Goal: Information Seeking & Learning: Learn about a topic

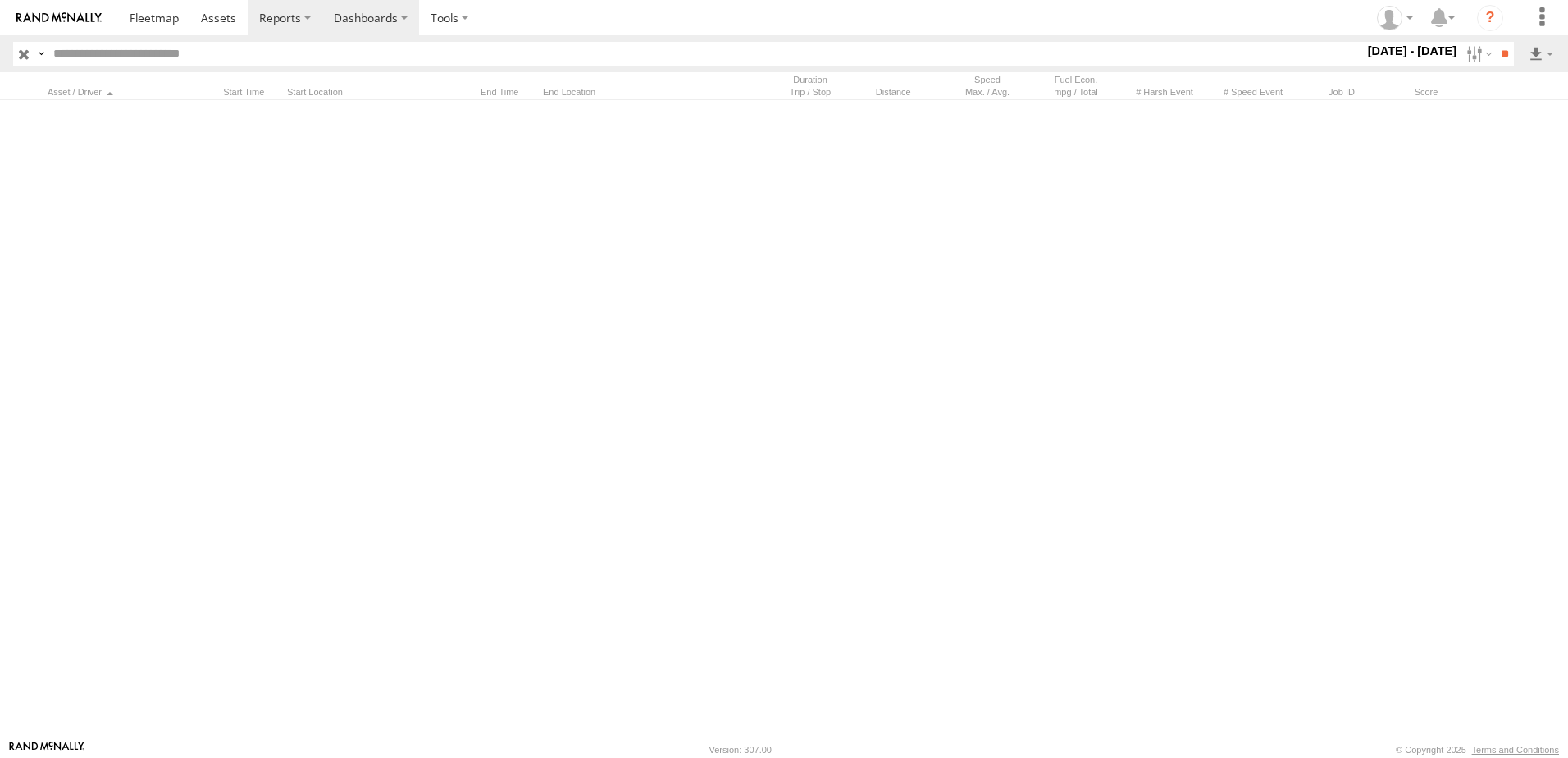
scroll to position [16968, 0]
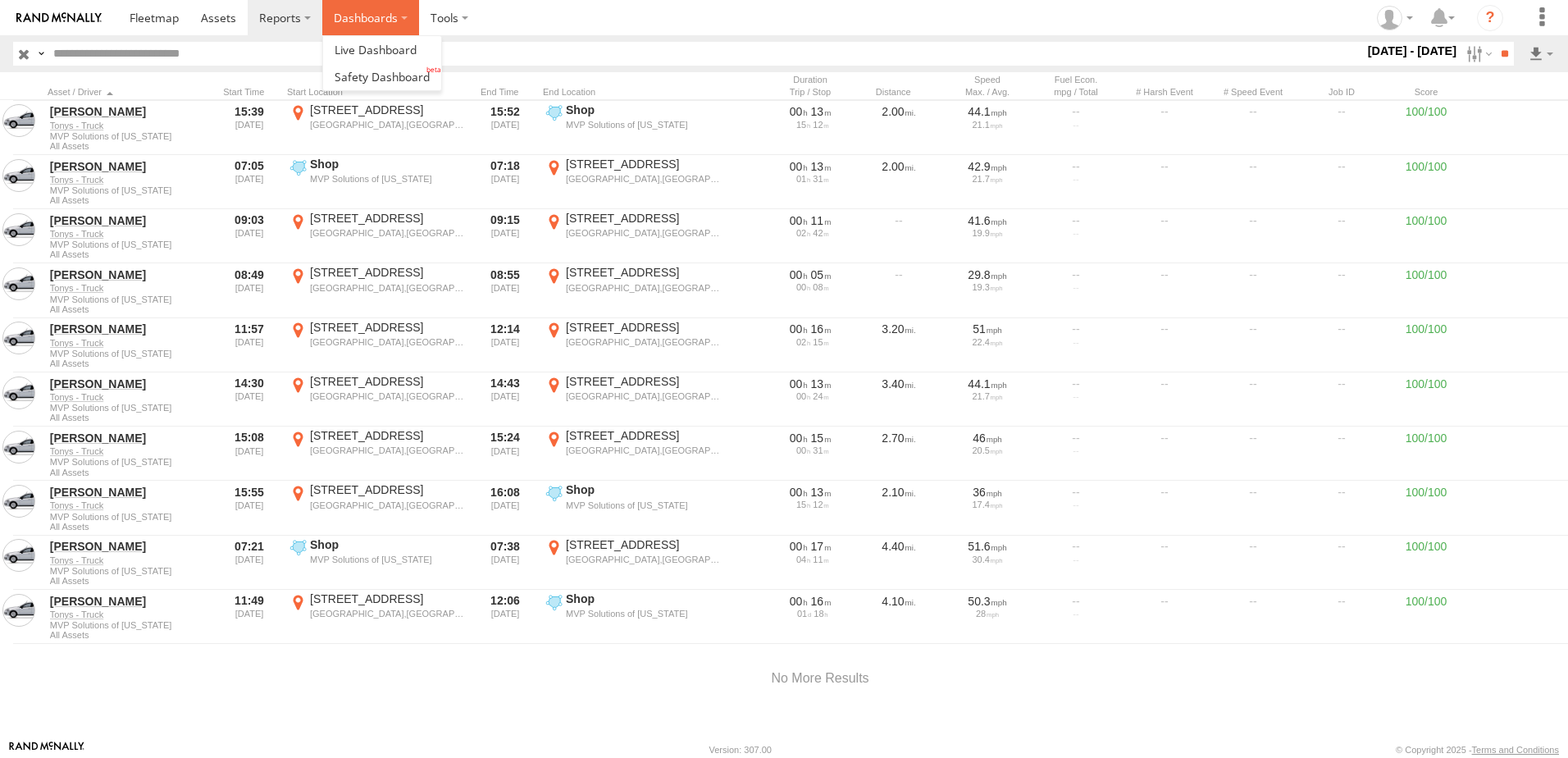
drag, startPoint x: 398, startPoint y: 2, endPoint x: 400, endPoint y: 11, distance: 9.2
click at [400, 11] on label "Dashboards" at bounding box center [370, 18] width 97 height 35
click at [366, 73] on span at bounding box center [382, 76] width 95 height 16
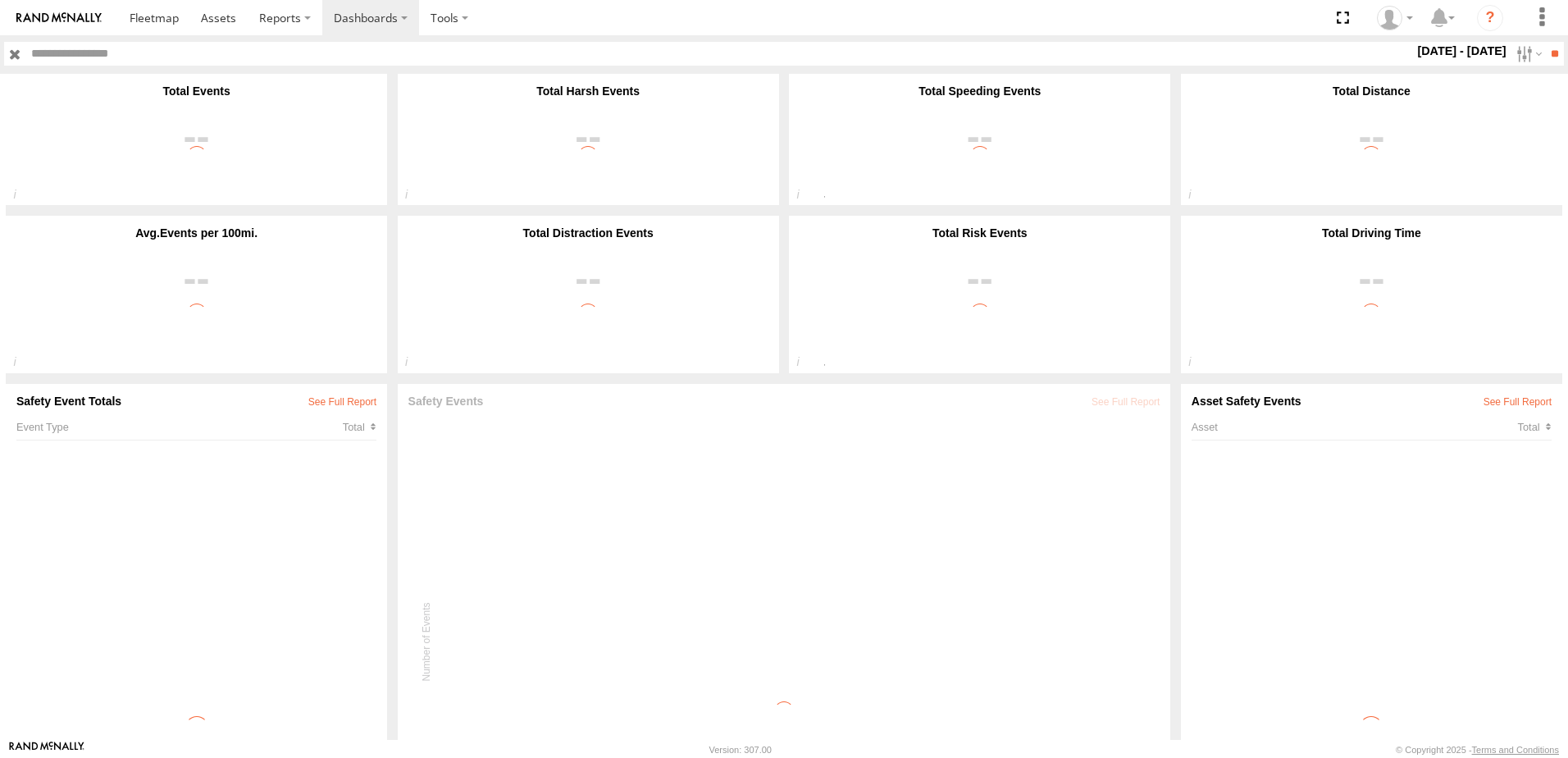
click at [0, 0] on label "Close" at bounding box center [0, 0] width 0 height 0
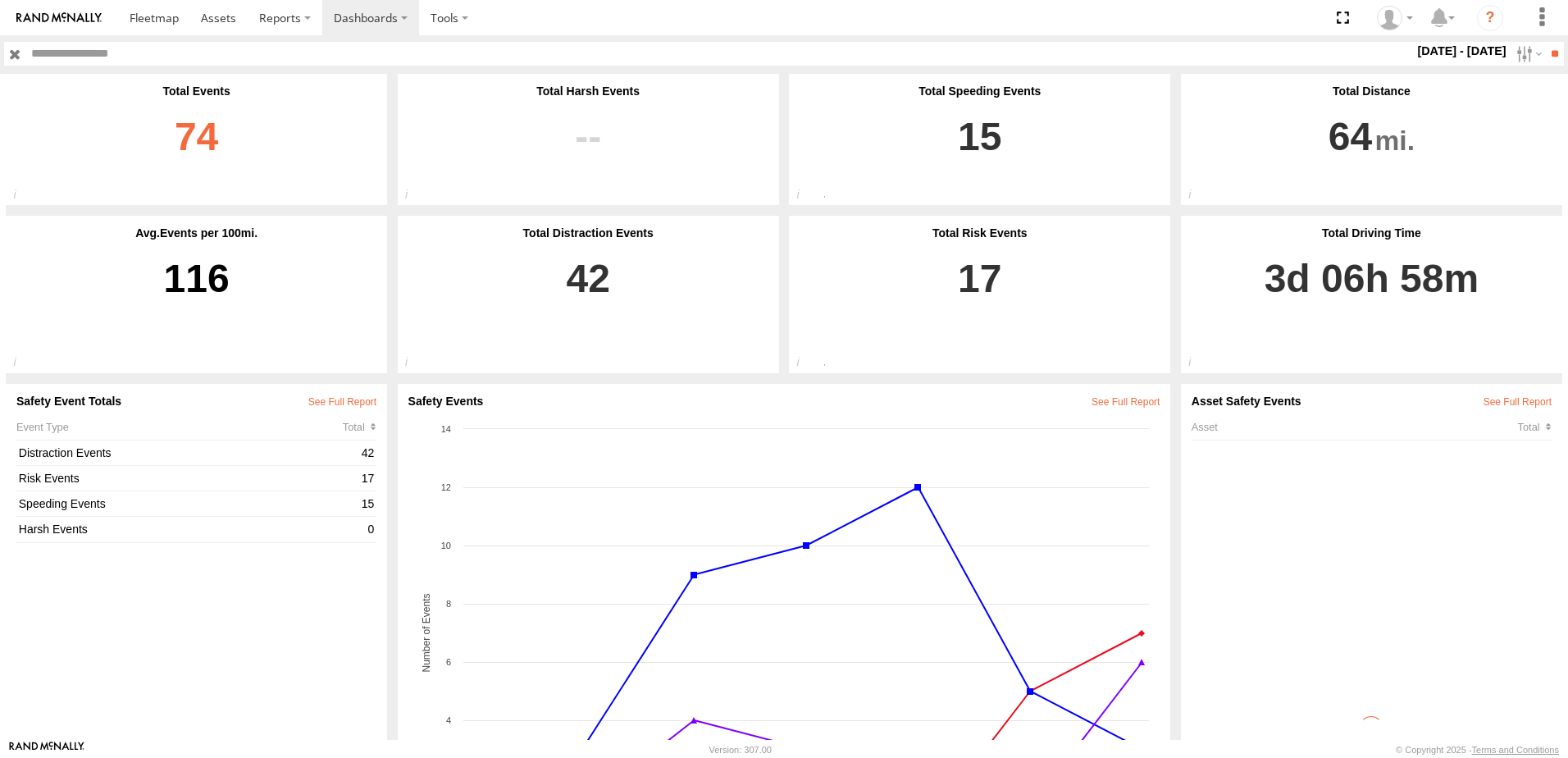
click at [198, 135] on link "74" at bounding box center [196, 145] width 360 height 97
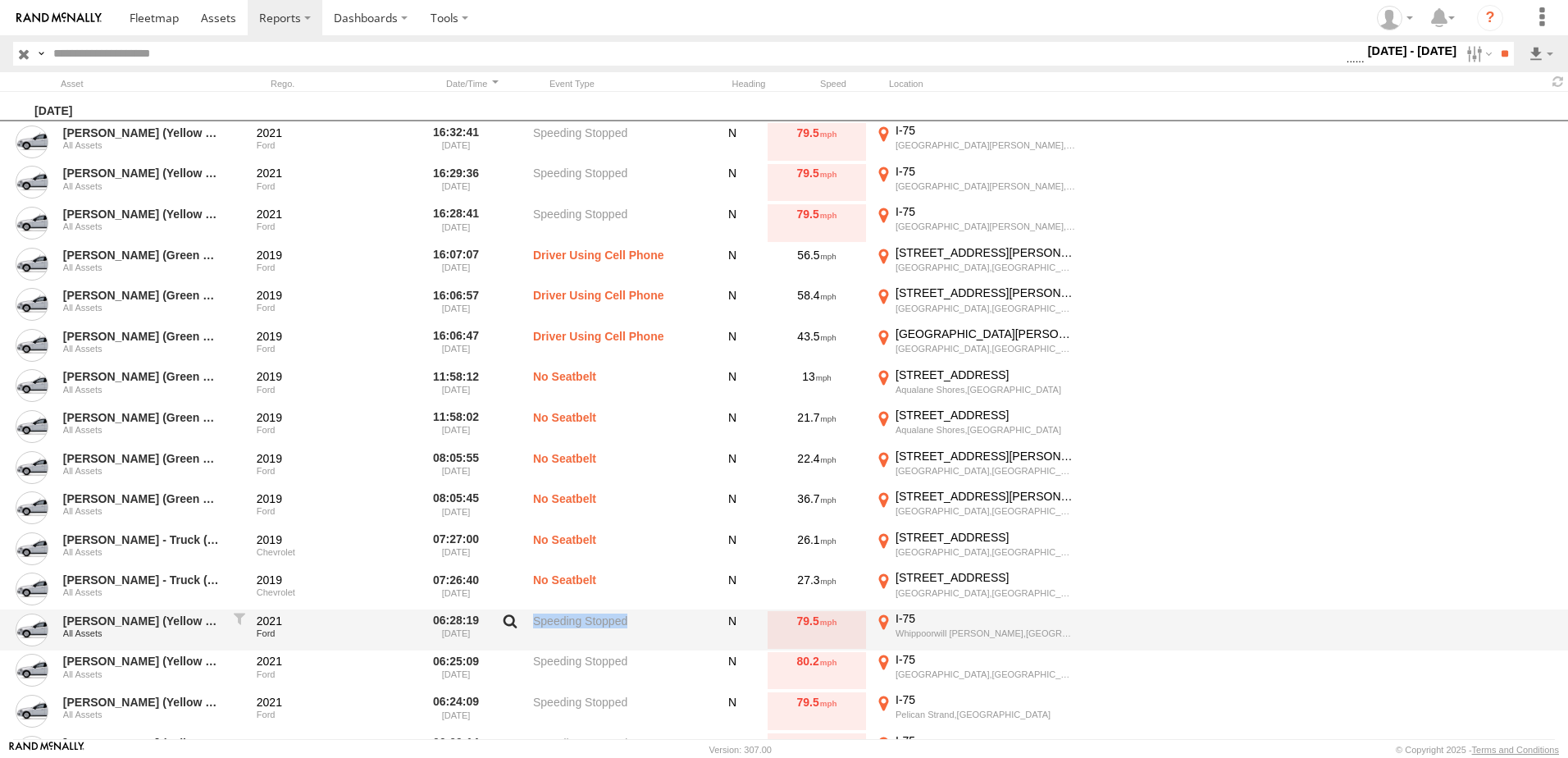
drag, startPoint x: 633, startPoint y: 624, endPoint x: 524, endPoint y: 626, distance: 109.0
click at [524, 626] on div "[PERSON_NAME] (Yellow Key Tag) All Assets 2021 Ford 06:28:19 [DATE] Speeding St…" at bounding box center [784, 630] width 1568 height 41
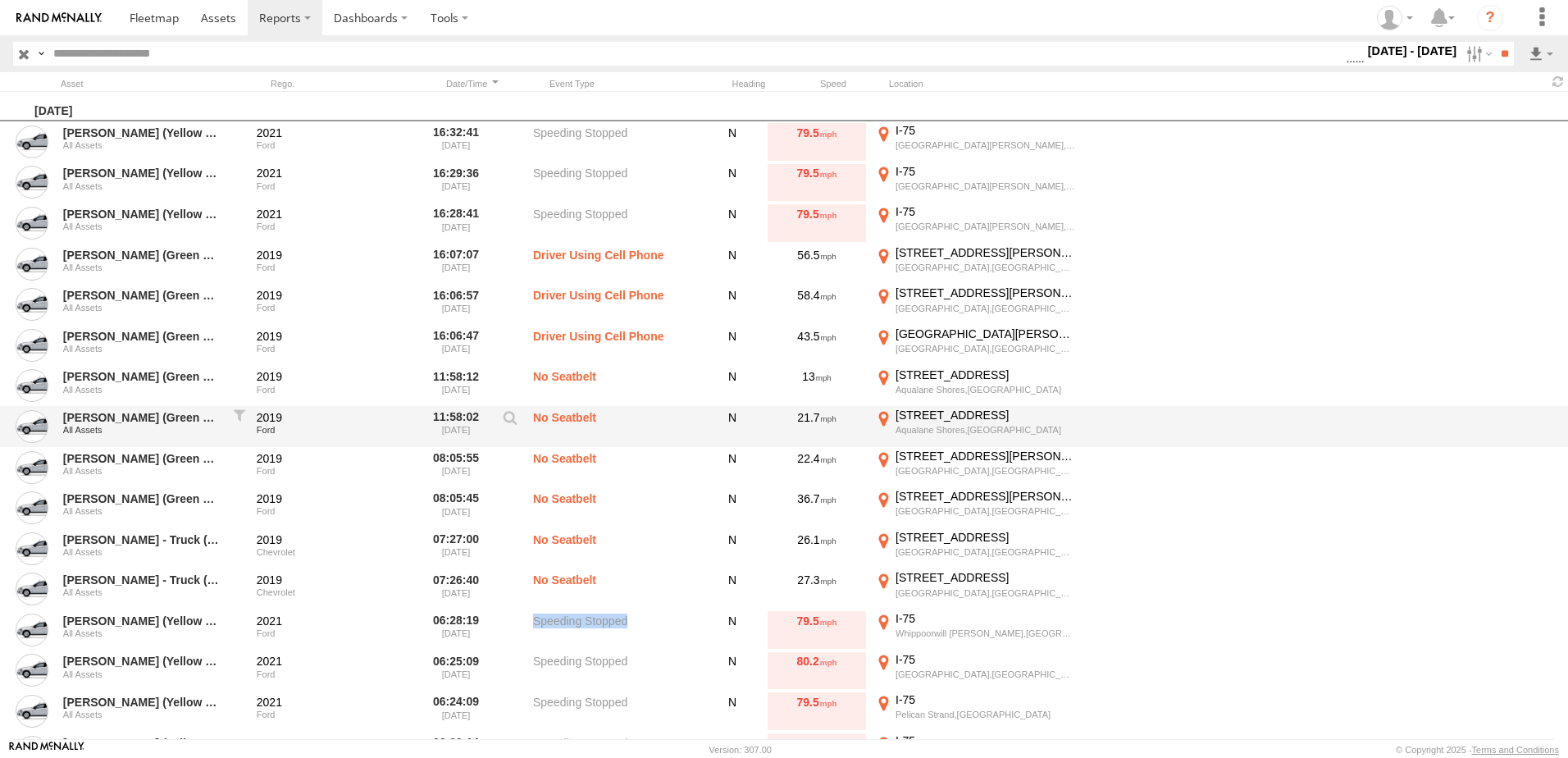
copy div "Speeding Stopped"
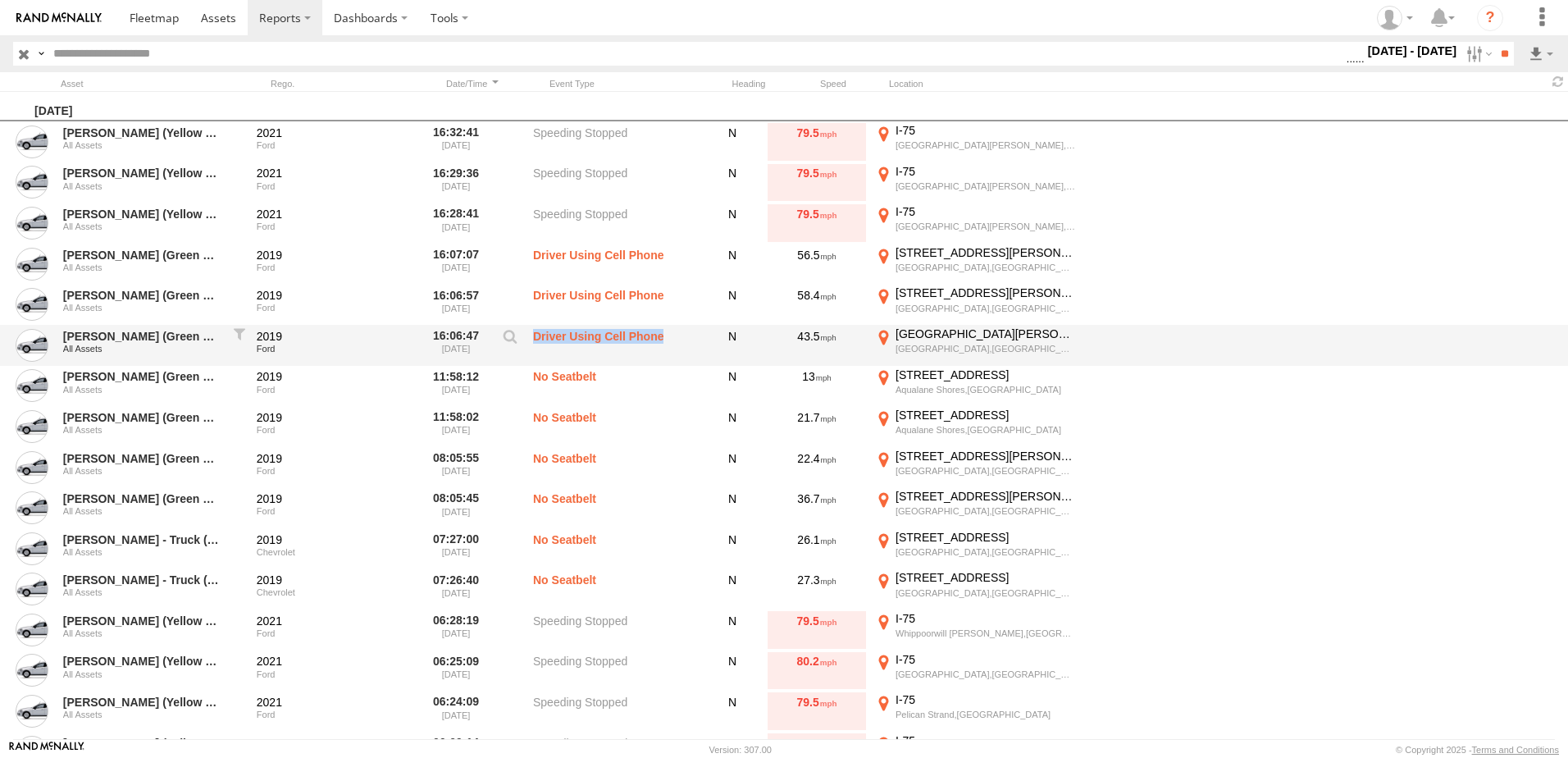
drag, startPoint x: 666, startPoint y: 340, endPoint x: 529, endPoint y: 348, distance: 137.2
click at [529, 348] on div "Jose Diaz - Van (Green Key Tag) All Assets 2019 Ford 16:06:47 09/13/2025 Driver…" at bounding box center [784, 345] width 1568 height 41
copy div "Driver Using Cell Phone"
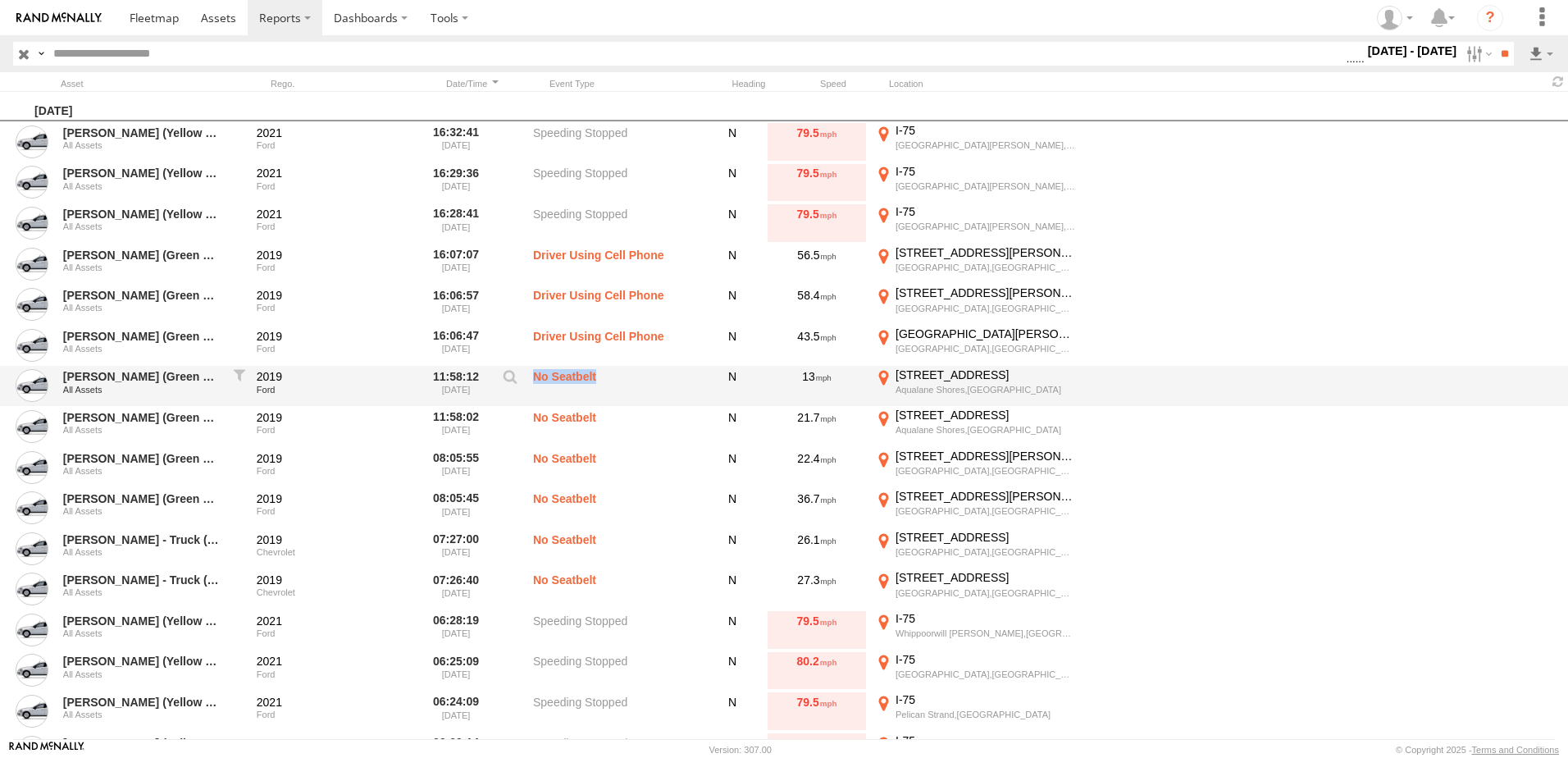
drag, startPoint x: 601, startPoint y: 381, endPoint x: 534, endPoint y: 385, distance: 67.1
click at [534, 385] on label "No Seatbelt" at bounding box center [614, 386] width 164 height 38
copy label "No Seatbelt"
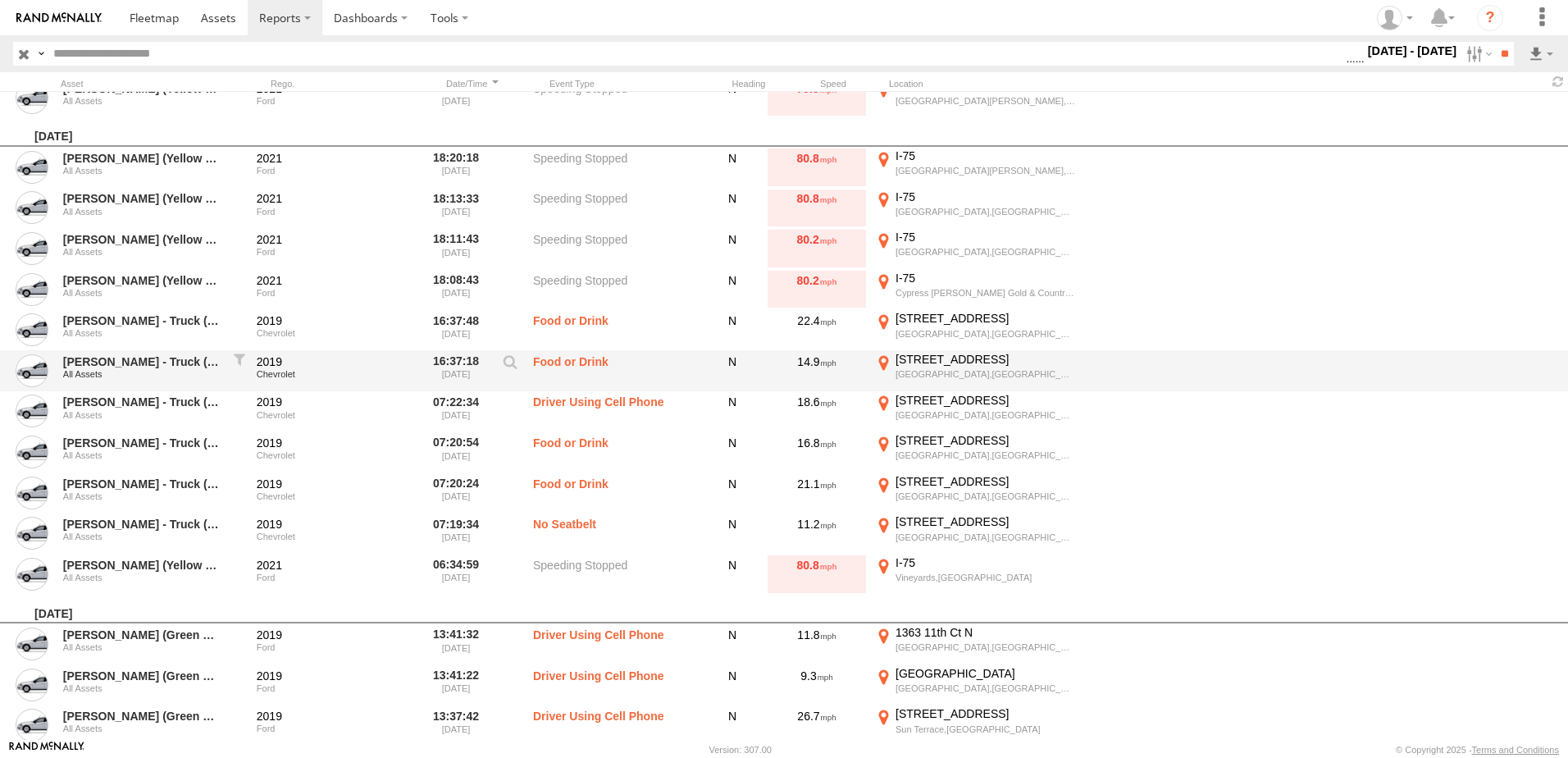
scroll to position [656, 0]
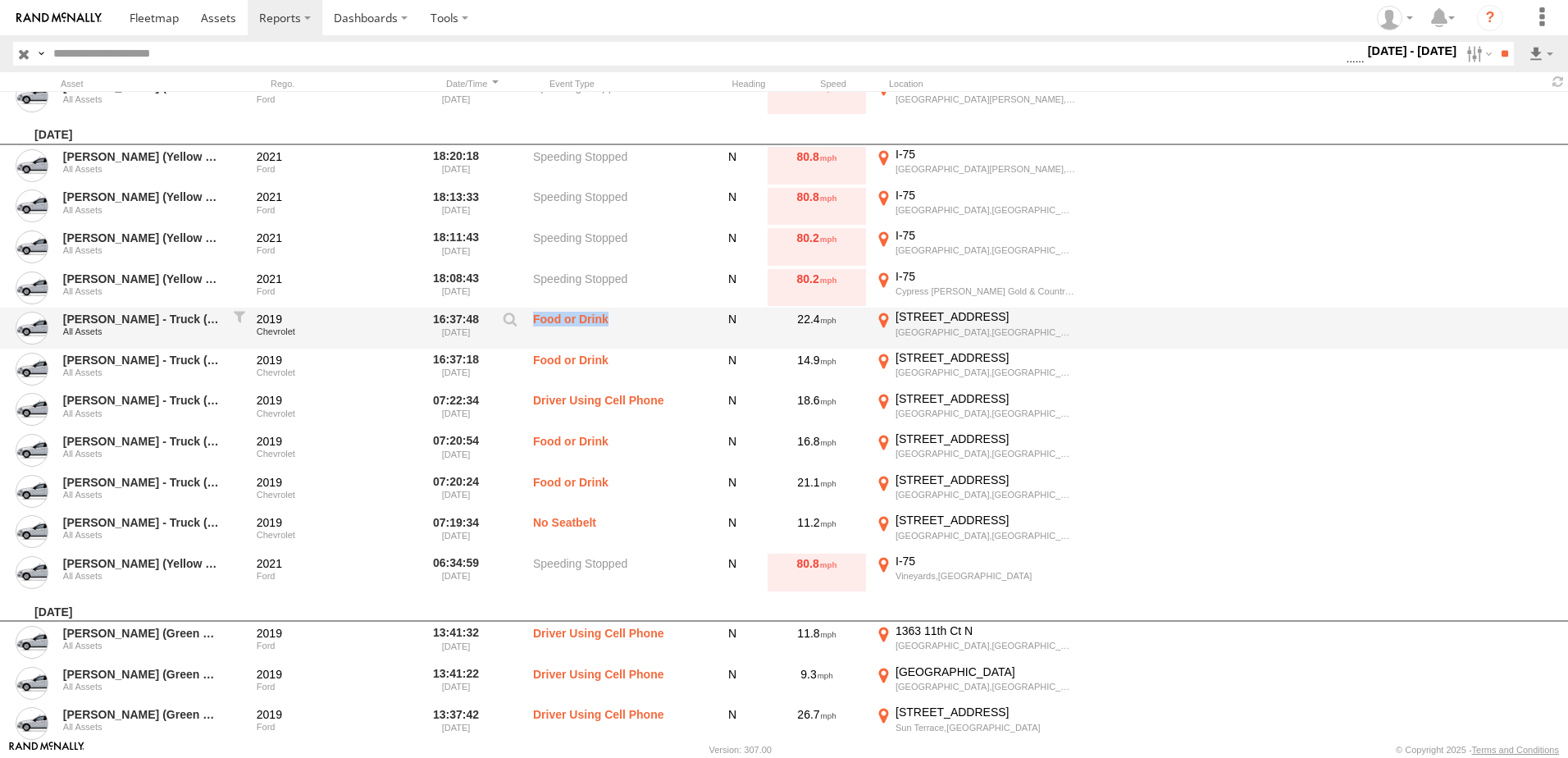
drag, startPoint x: 608, startPoint y: 321, endPoint x: 528, endPoint y: 323, distance: 80.0
click at [528, 323] on div "Adrians - Truck (Purple Key tag) All Assets 2019 Chevrolet 16:37:48 09/12/2025 …" at bounding box center [784, 328] width 1568 height 41
copy div "Food or Drink"
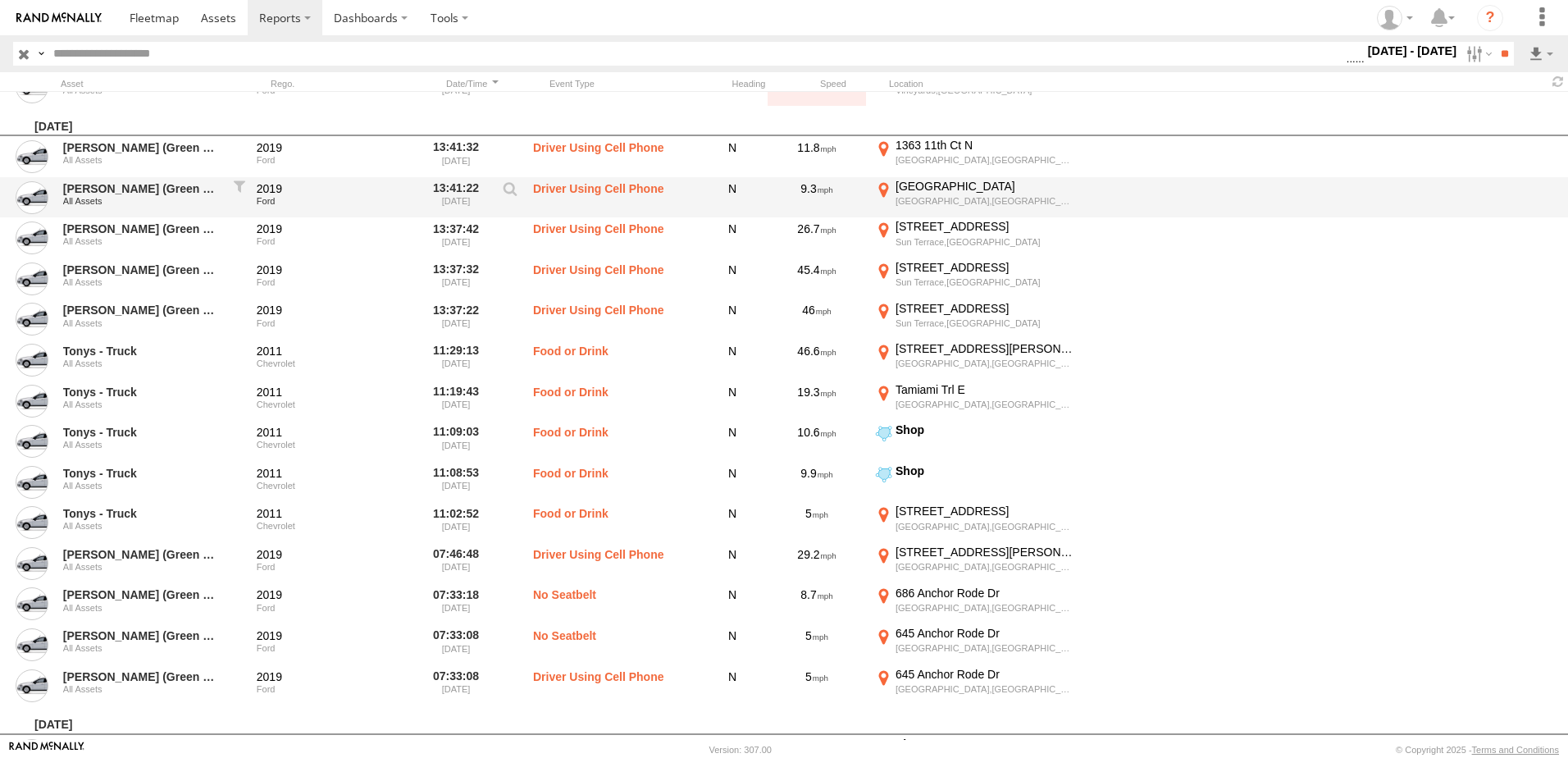
scroll to position [1149, 0]
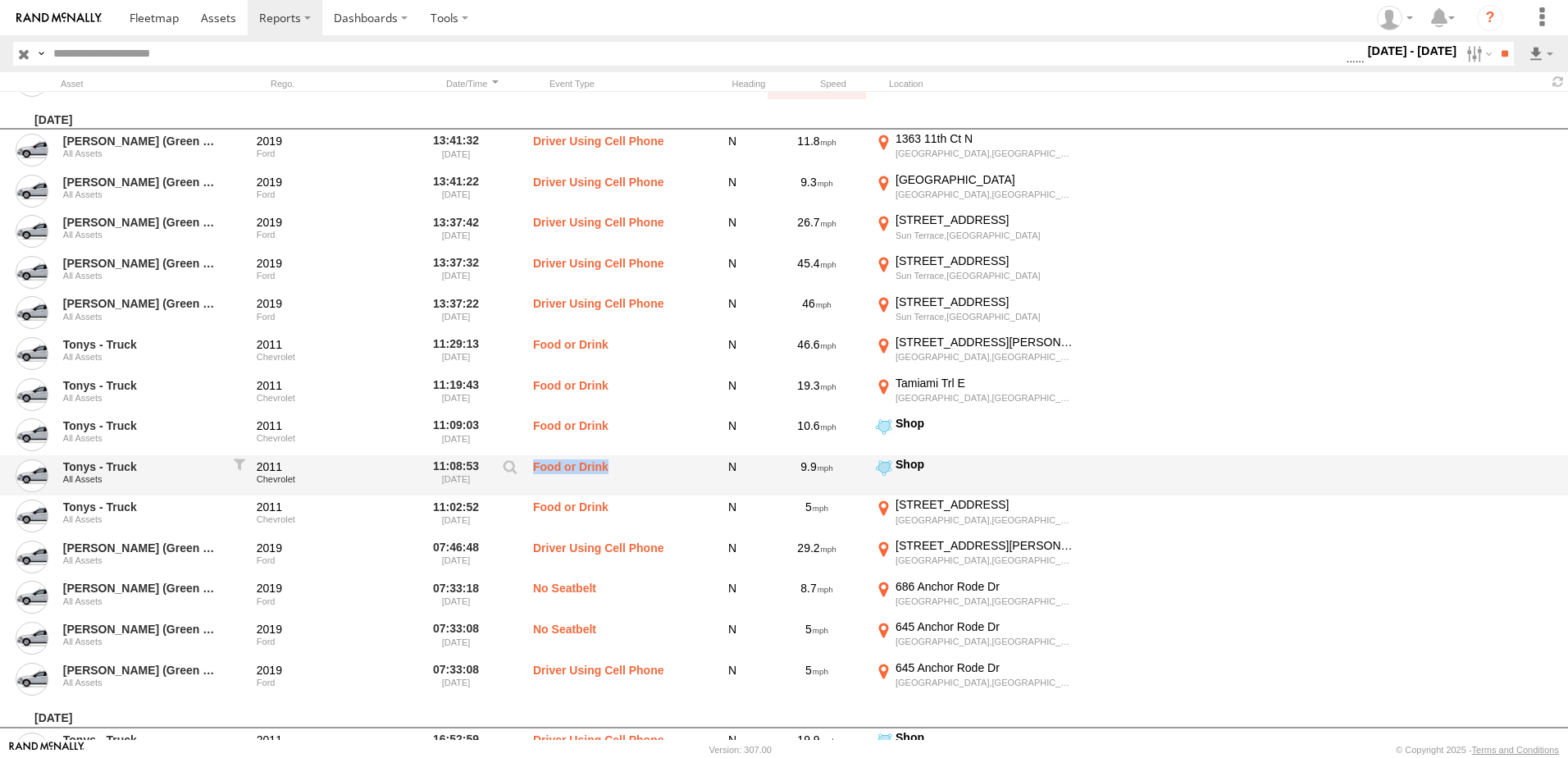
drag, startPoint x: 613, startPoint y: 477, endPoint x: 531, endPoint y: 484, distance: 82.3
click at [531, 484] on div "Tonys - Truck All Assets 2011 Chevrolet 11:08:53 09/11/2025 Food or Drink N 9.9…" at bounding box center [784, 476] width 1568 height 41
copy label "Food or Drink"
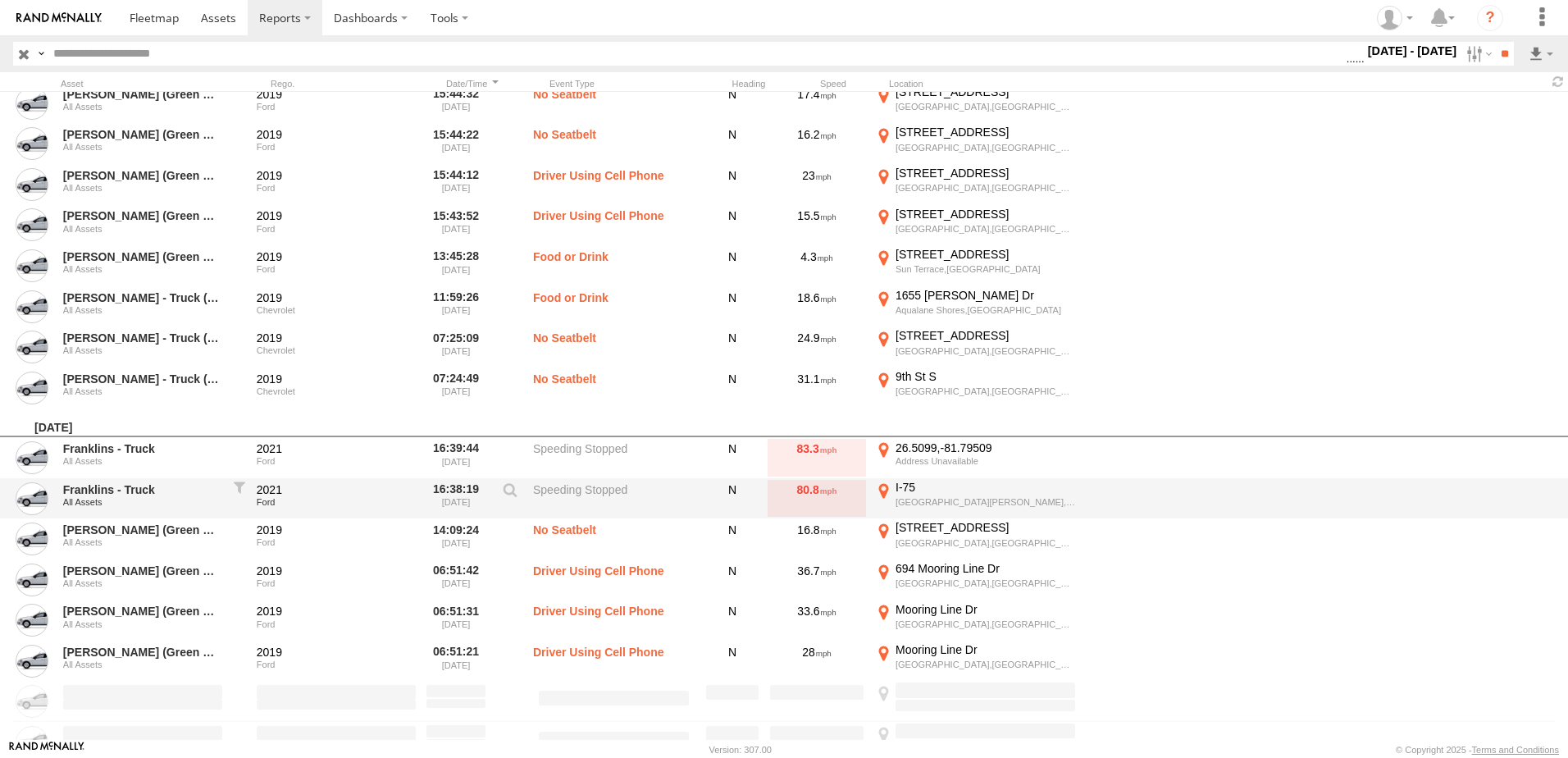
scroll to position [2626, 0]
